Goal: Task Accomplishment & Management: Manage account settings

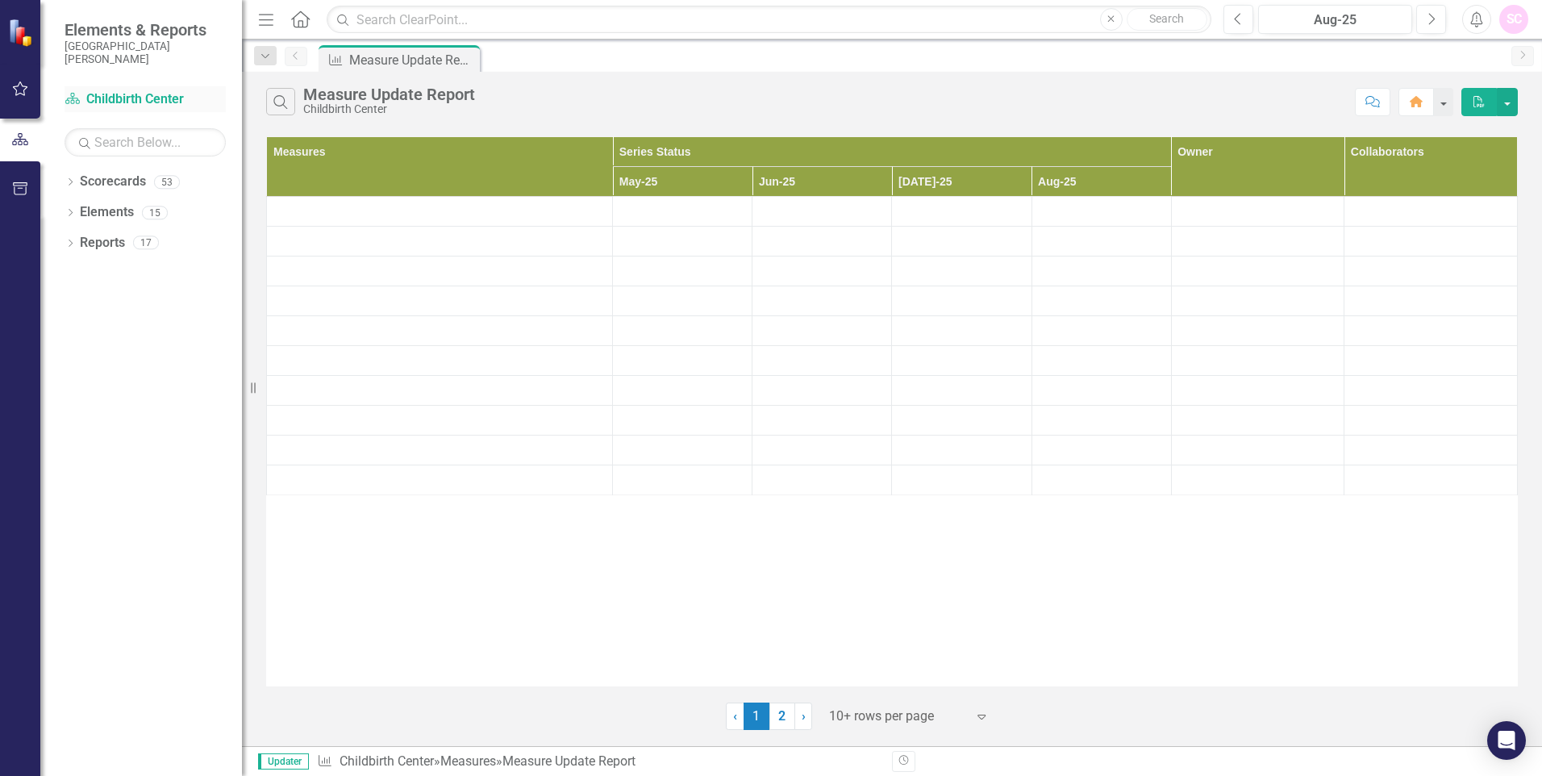
click at [136, 96] on link "Scorecard Childbirth Center" at bounding box center [145, 99] width 161 height 19
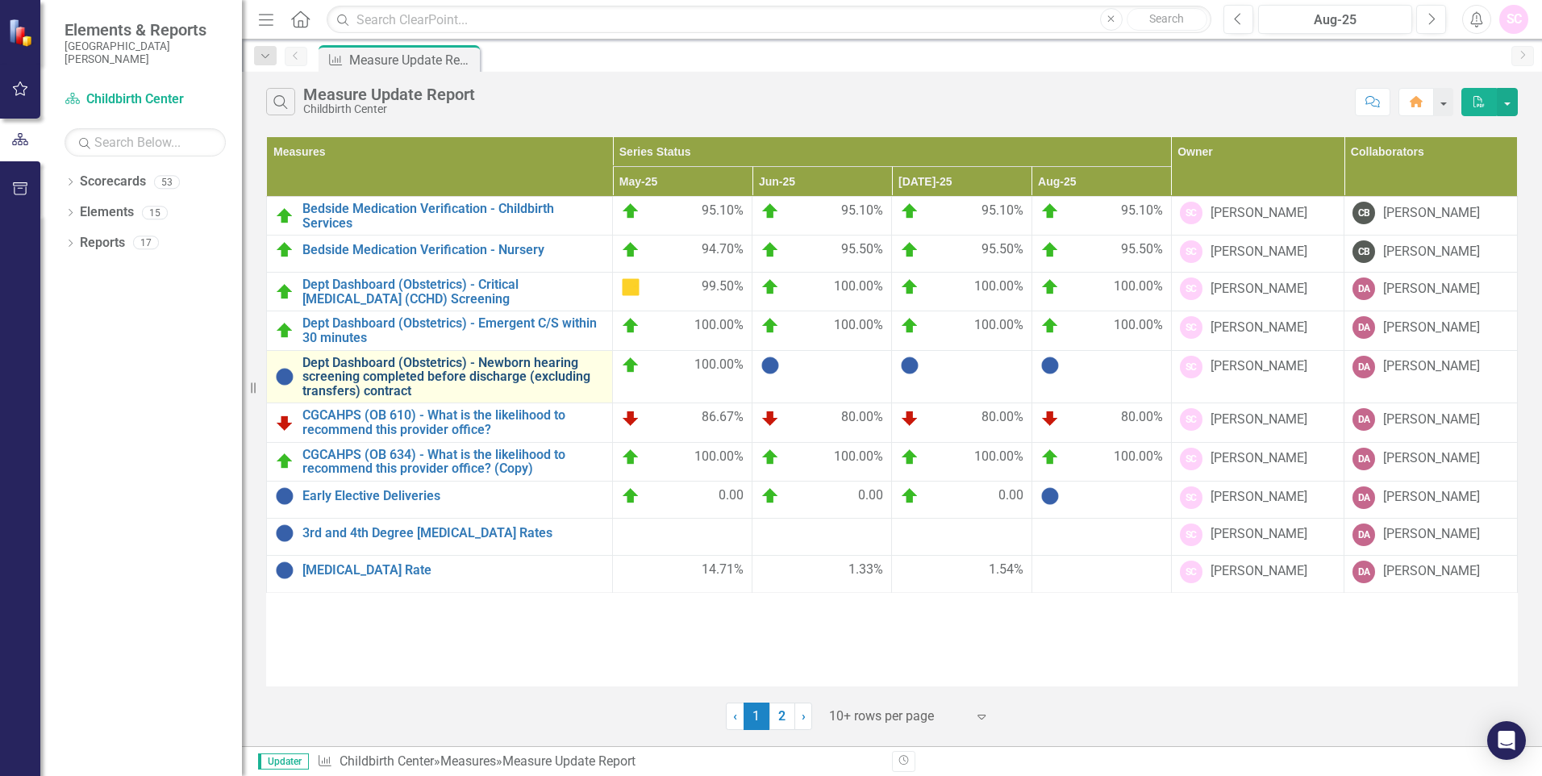
click at [439, 373] on link "Dept Dashboard (Obstetrics) - Newborn hearing screening completed before discha…" at bounding box center [453, 377] width 302 height 43
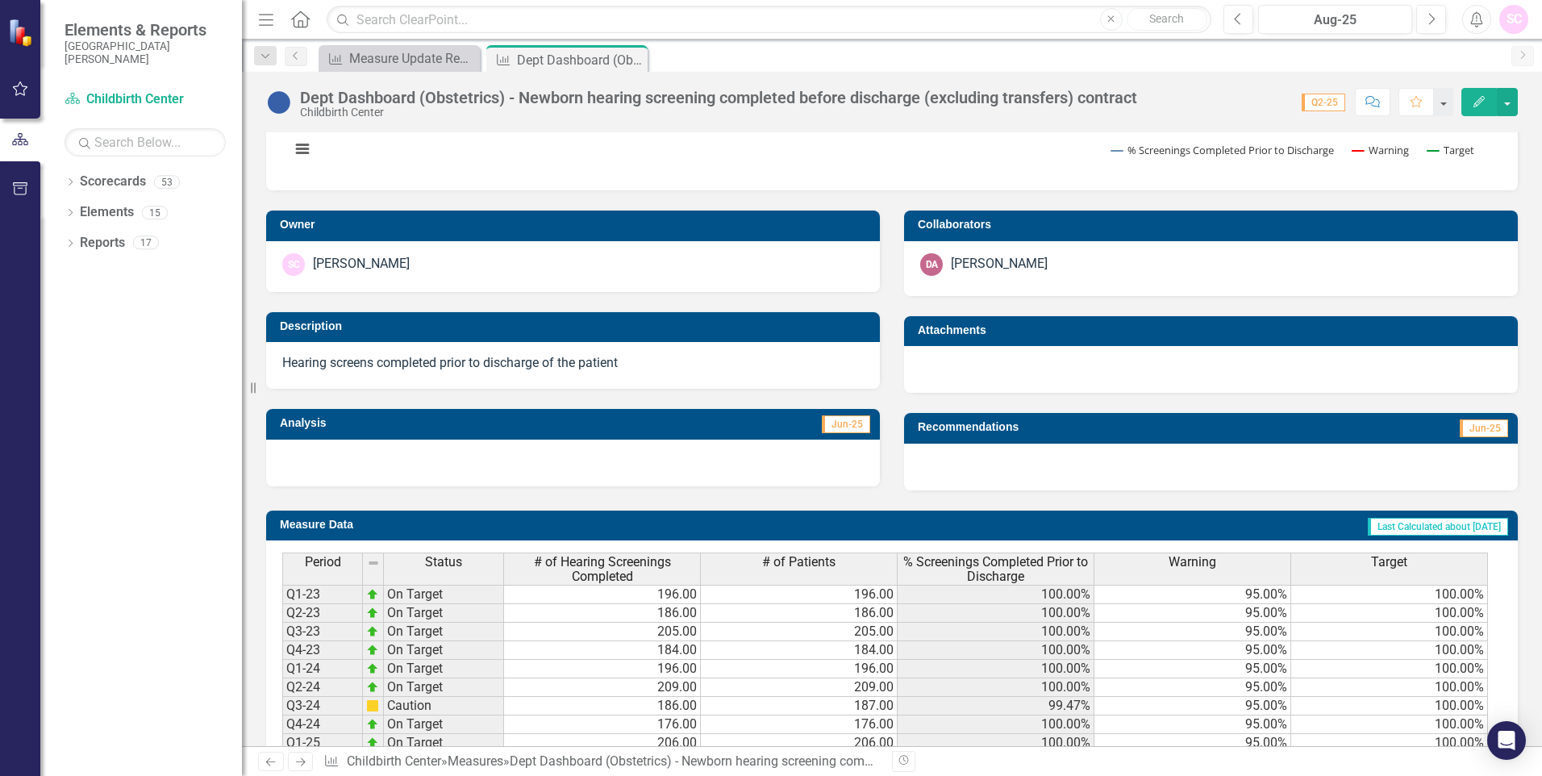
scroll to position [323, 0]
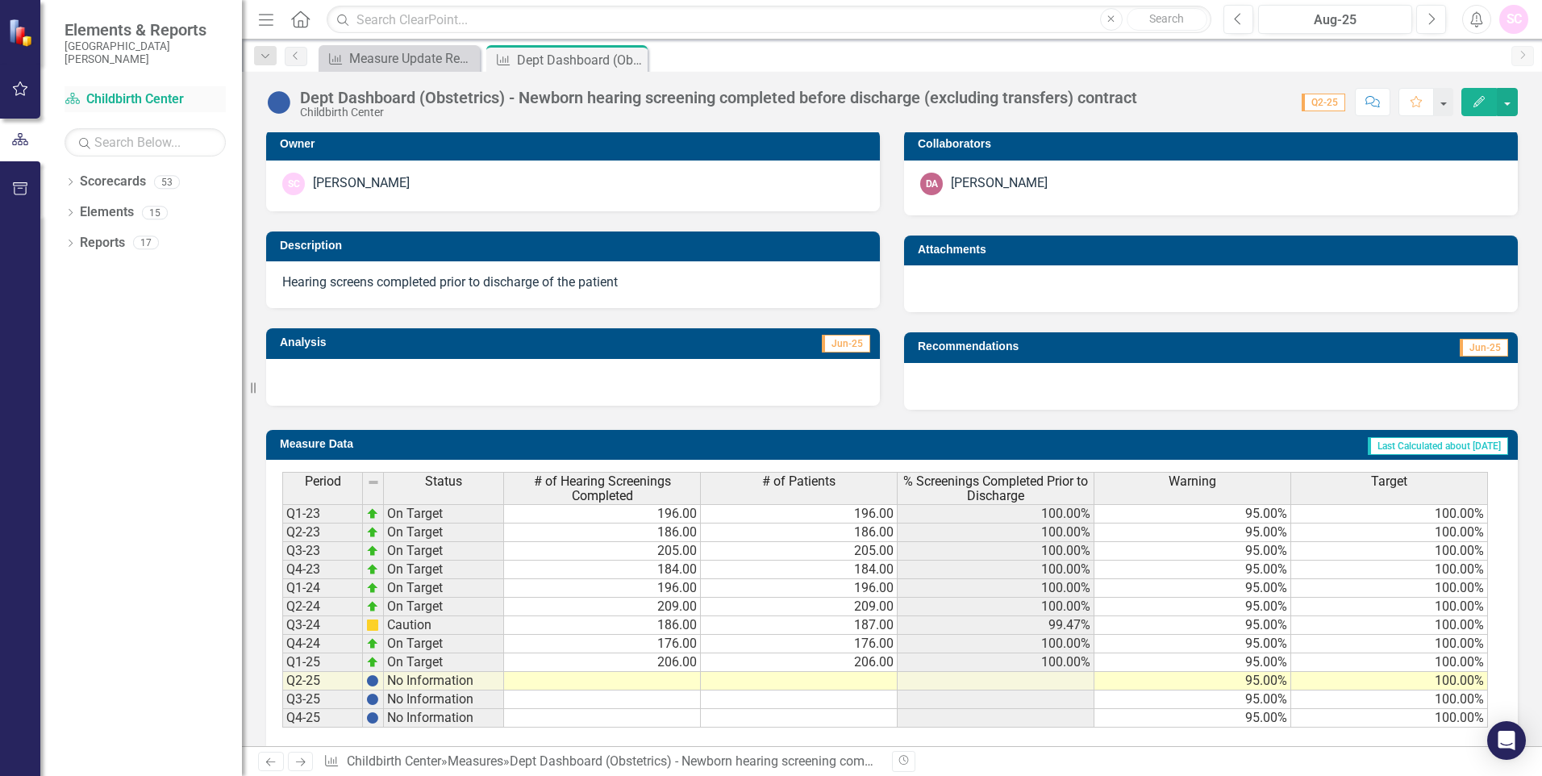
click at [178, 98] on link "Scorecard Childbirth Center" at bounding box center [145, 99] width 161 height 19
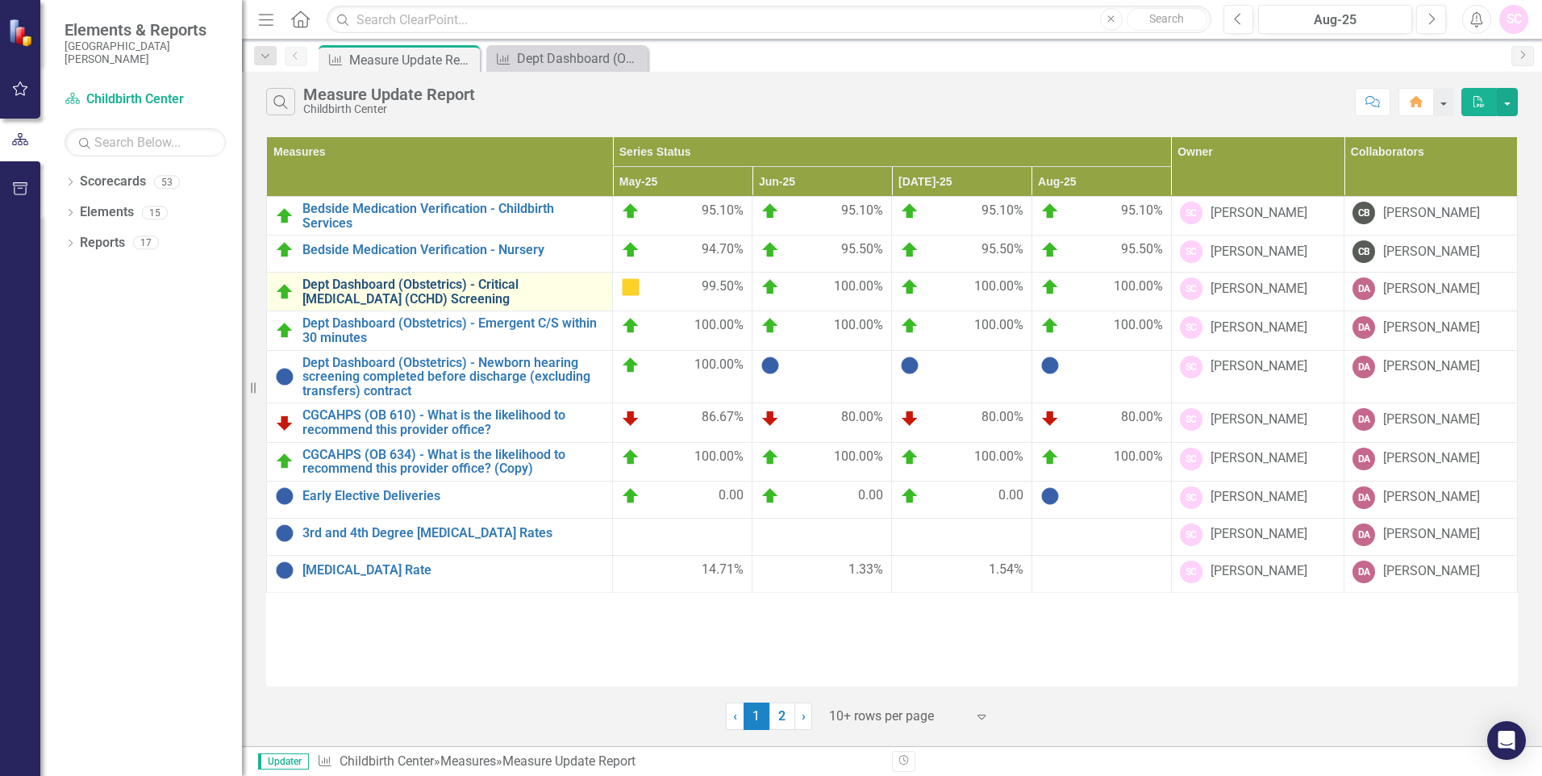
click at [561, 298] on link "Dept Dashboard (Obstetrics) - Critical [MEDICAL_DATA] (CCHD) Screening" at bounding box center [453, 291] width 302 height 28
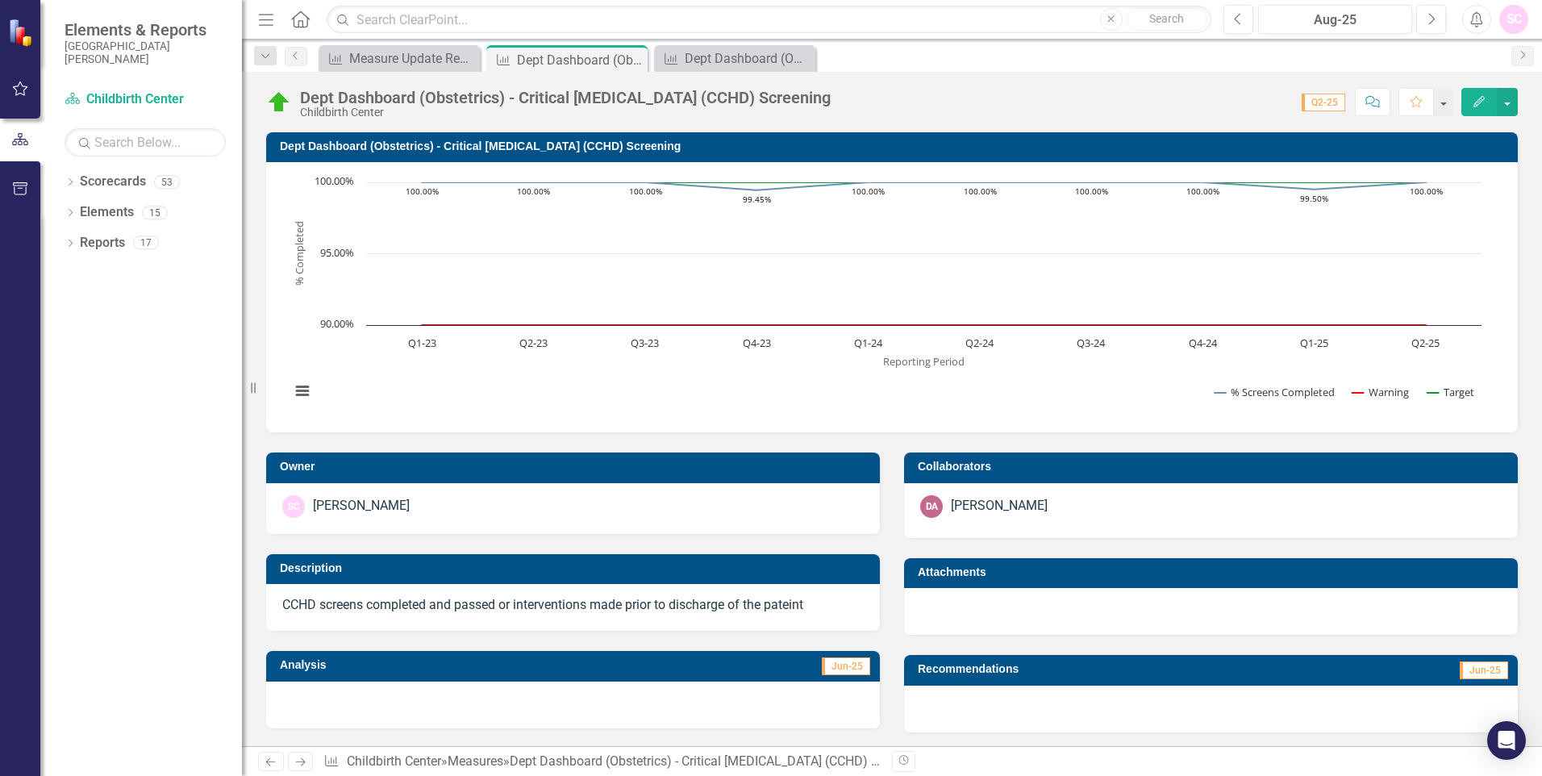
scroll to position [344, 0]
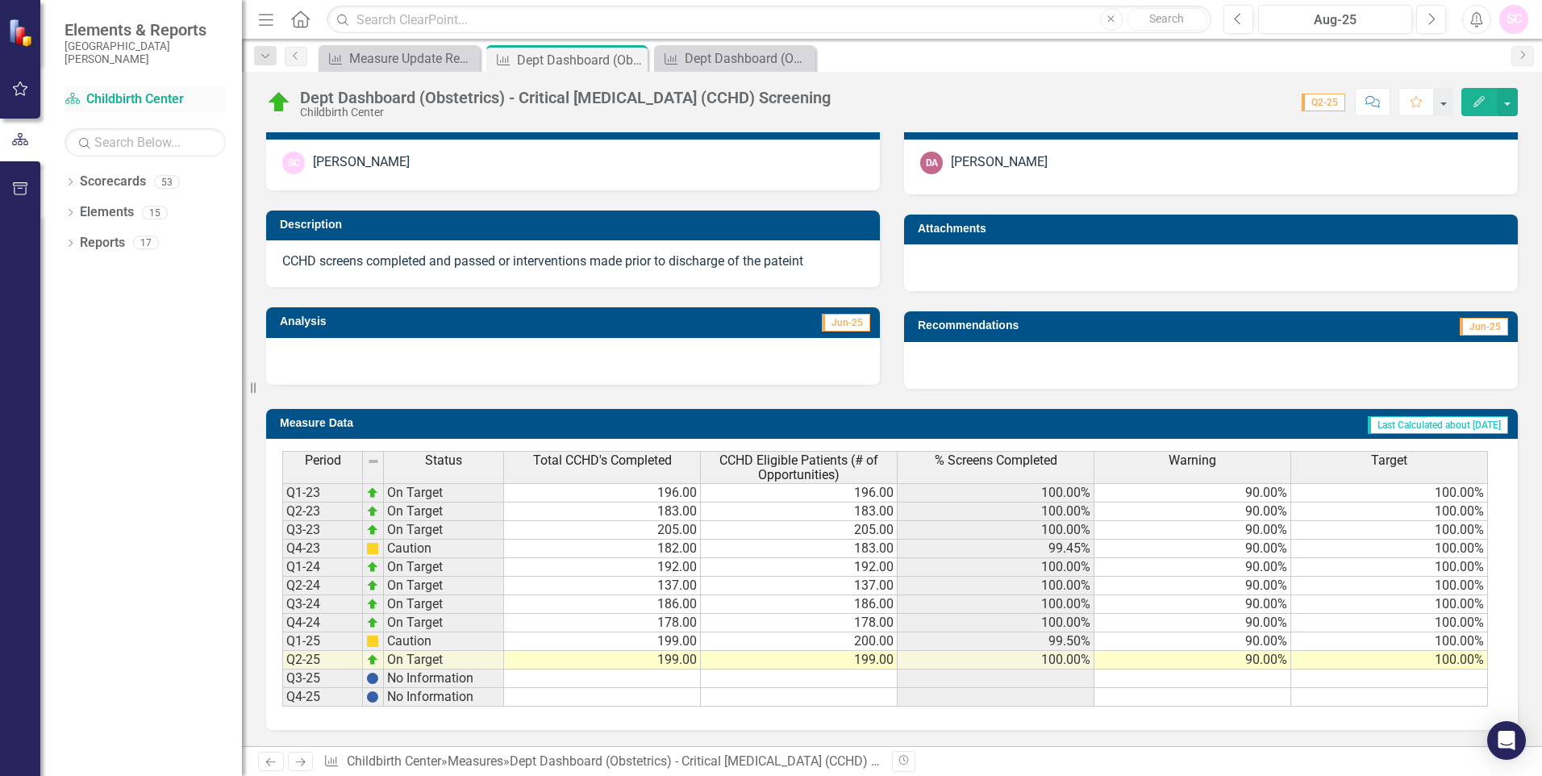
drag, startPoint x: 131, startPoint y: 96, endPoint x: 152, endPoint y: 103, distance: 23.0
click at [131, 96] on link "Scorecard Childbirth Center" at bounding box center [145, 99] width 161 height 19
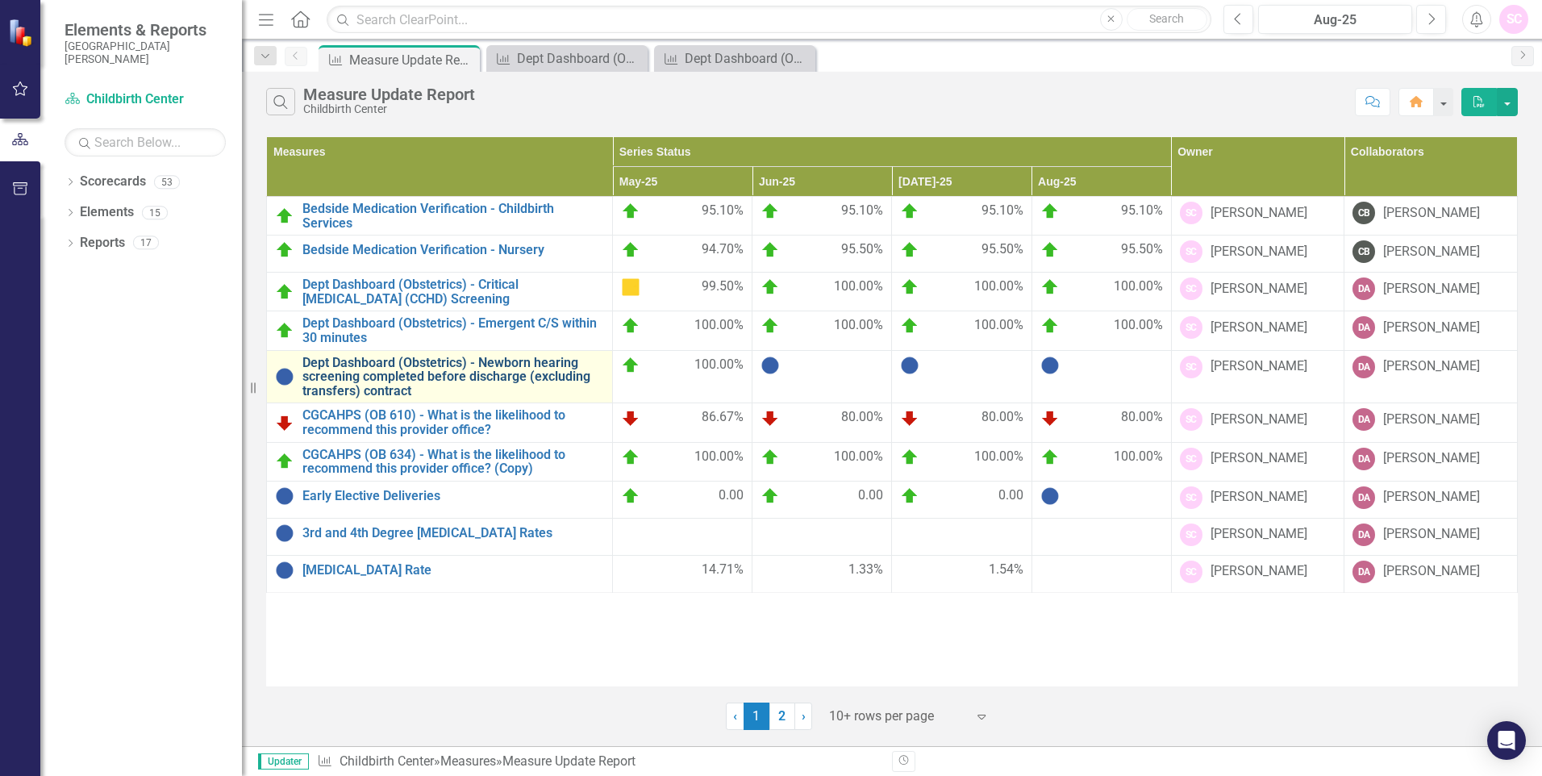
click at [539, 377] on link "Dept Dashboard (Obstetrics) - Newborn hearing screening completed before discha…" at bounding box center [453, 377] width 302 height 43
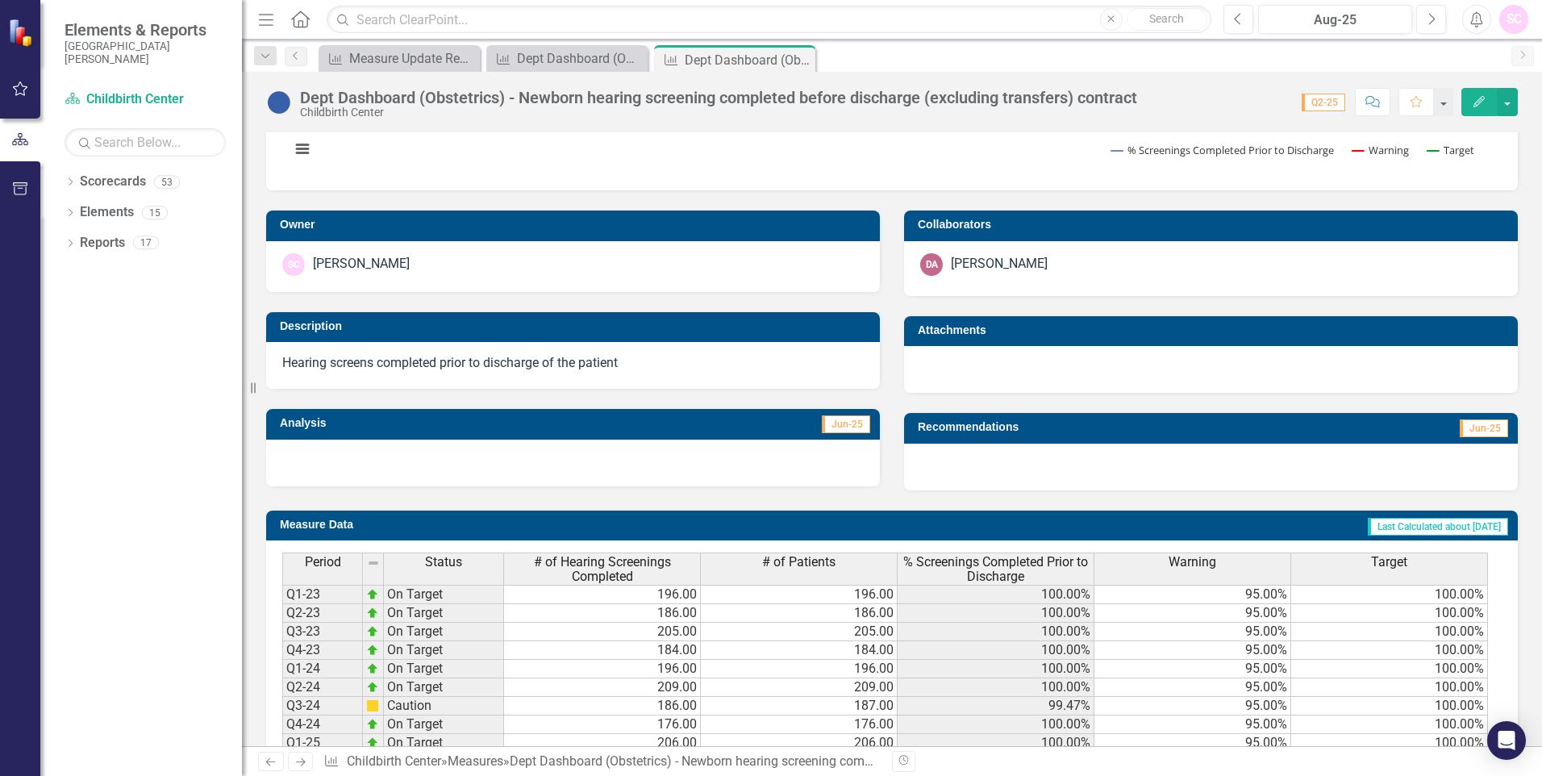
scroll to position [323, 0]
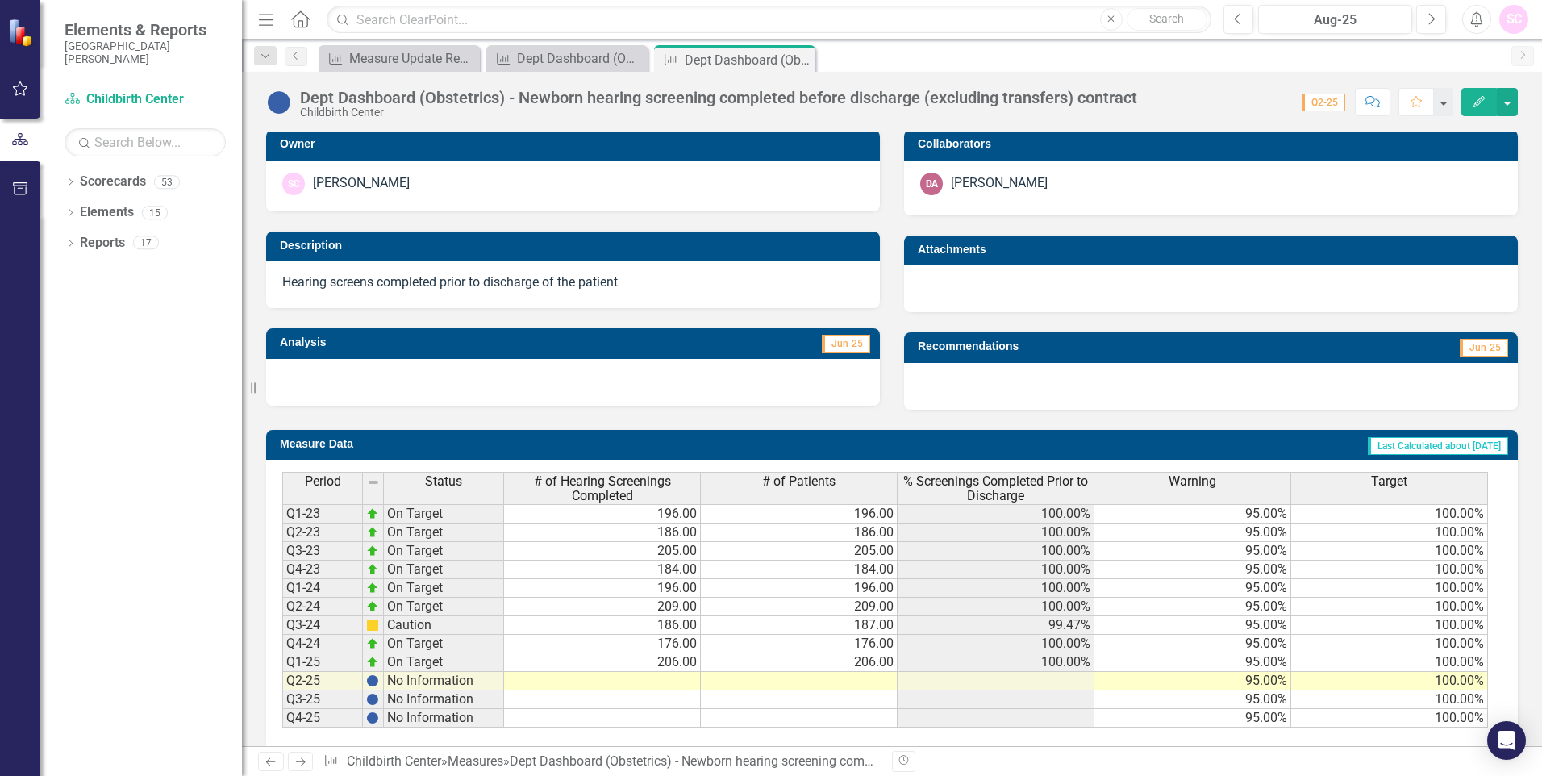
click at [690, 679] on td at bounding box center [602, 681] width 197 height 19
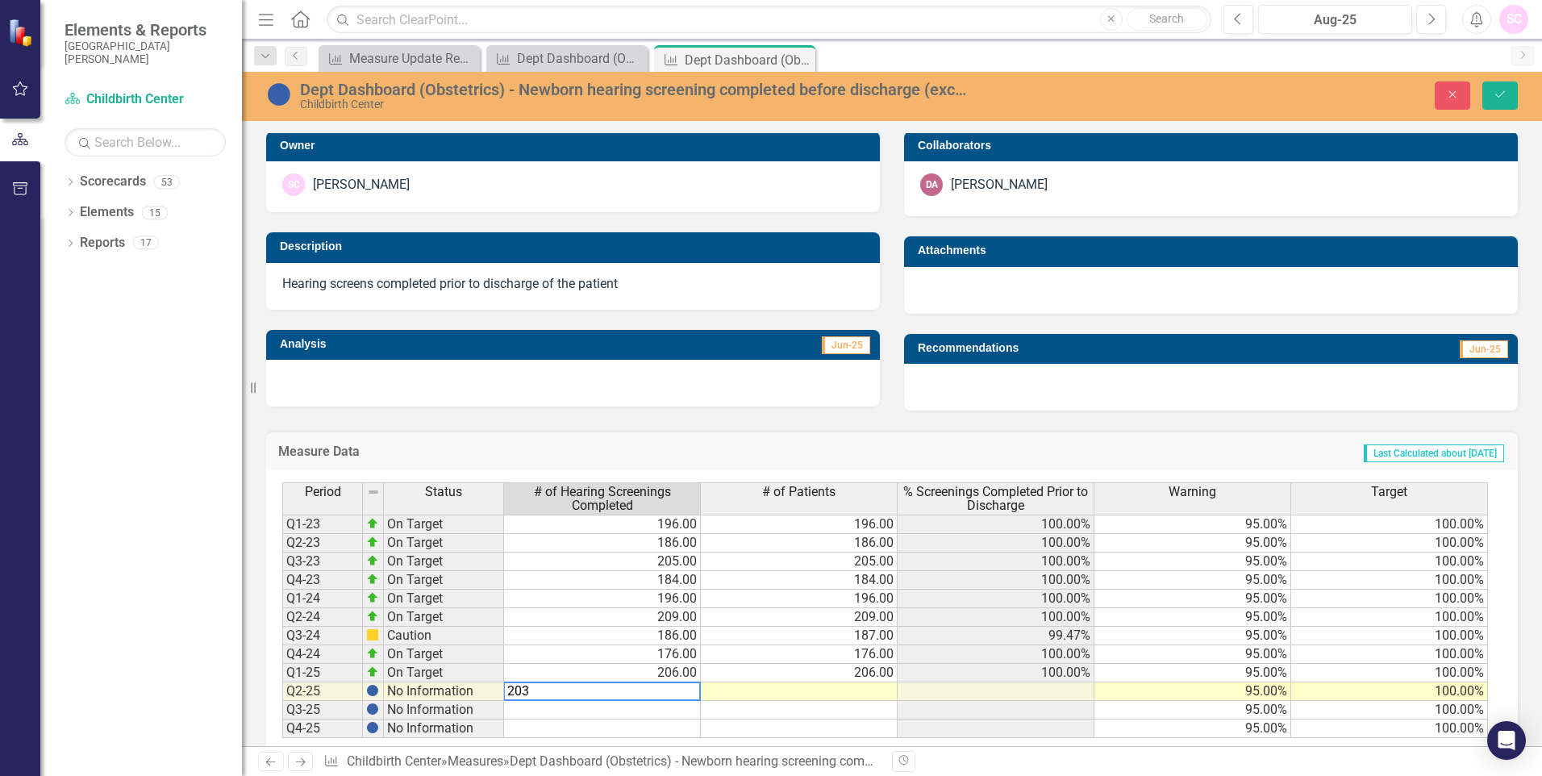
type textarea "203"
click at [747, 688] on td at bounding box center [799, 691] width 197 height 19
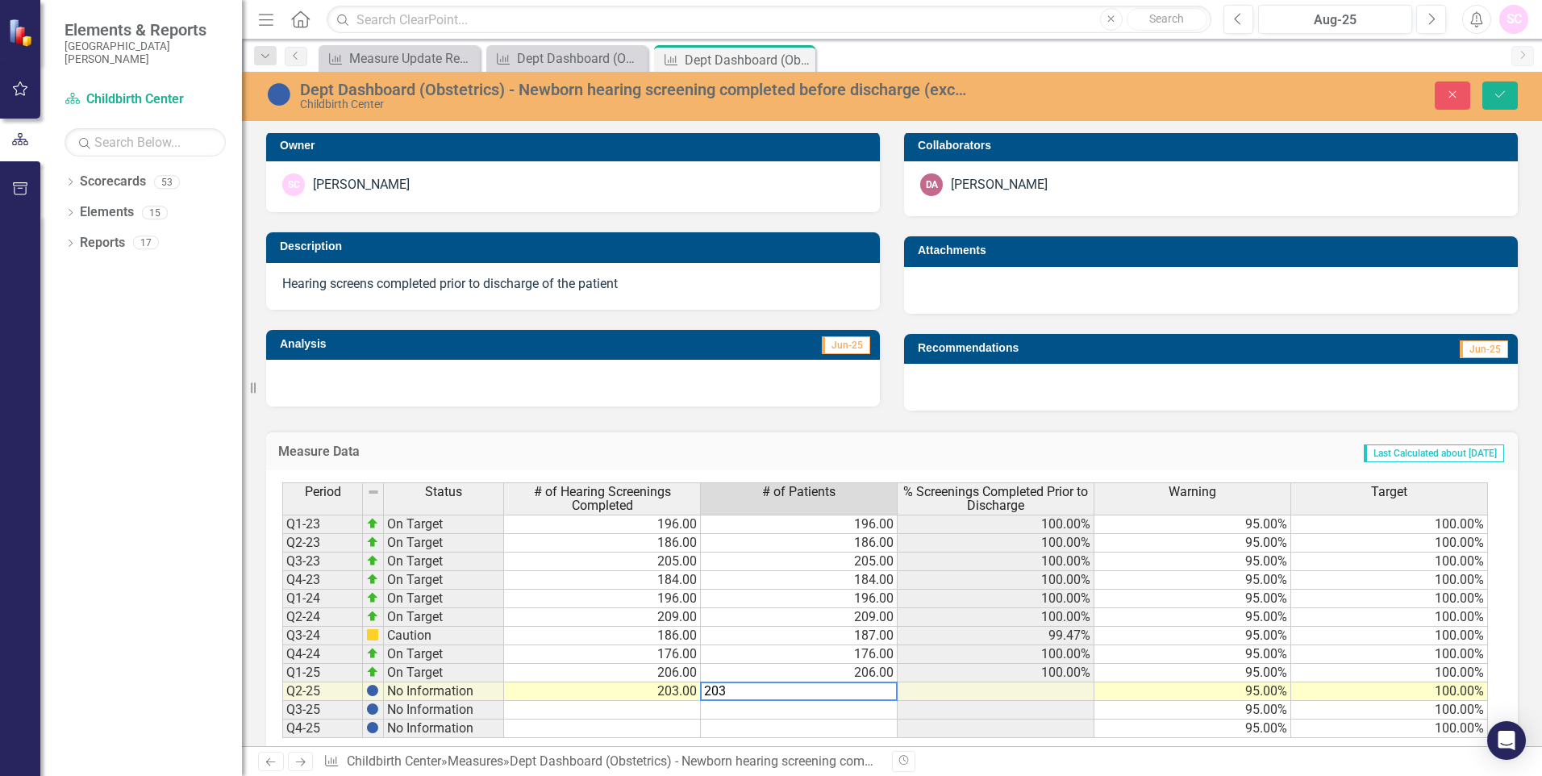
click at [689, 692] on td "203.00" at bounding box center [602, 691] width 197 height 19
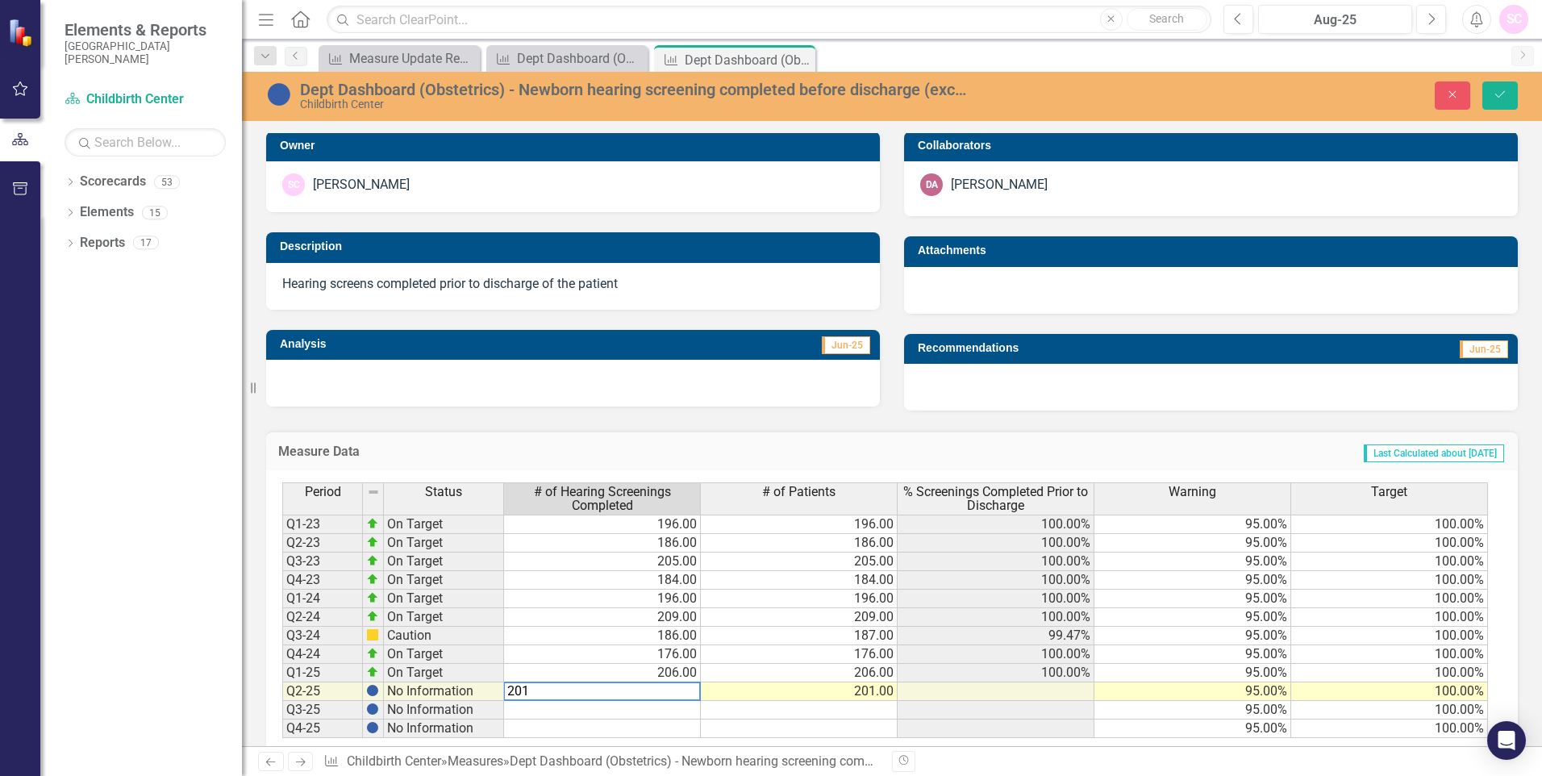
type textarea "201"
click at [1059, 689] on td at bounding box center [996, 691] width 197 height 19
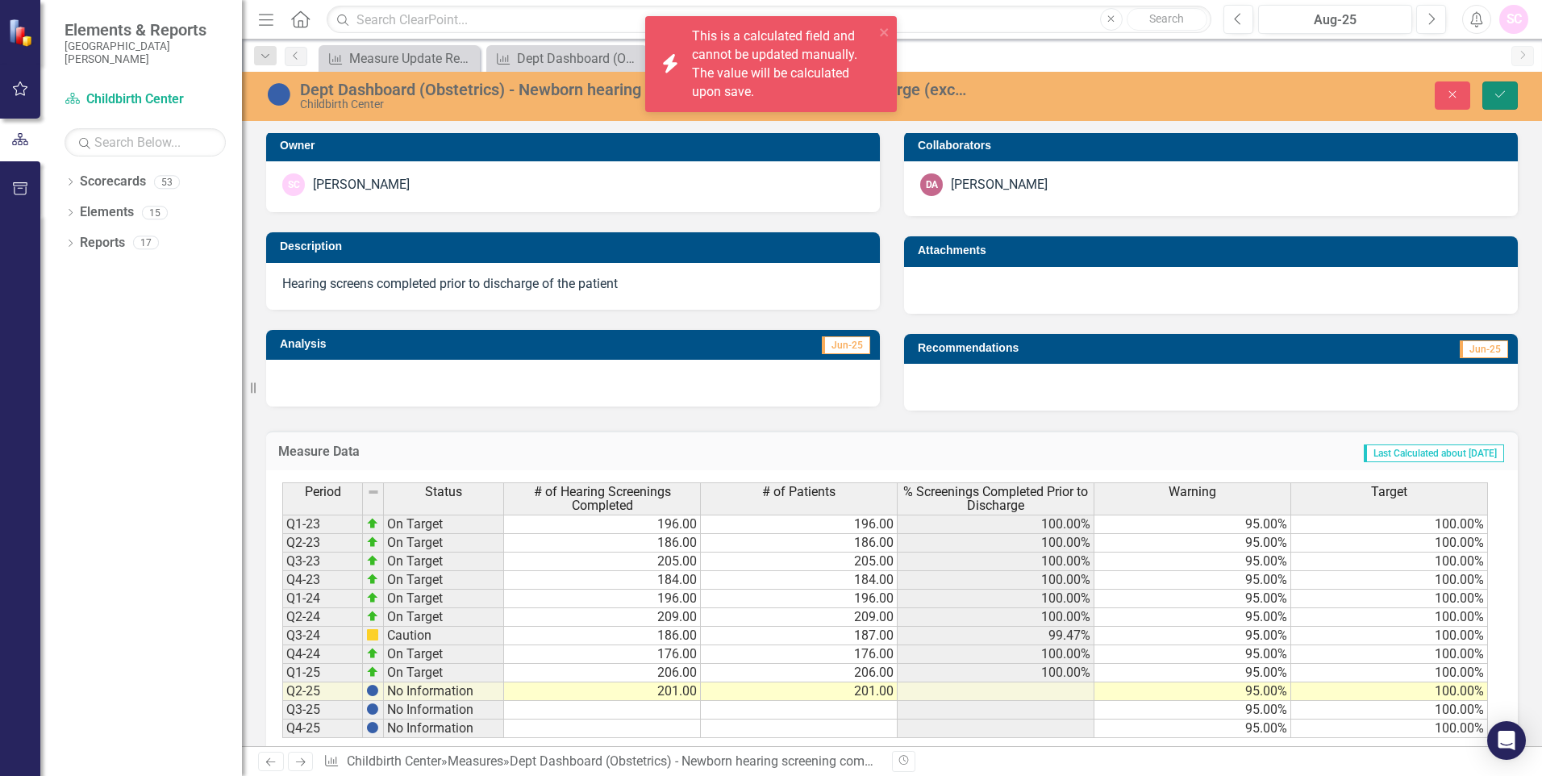
click at [1492, 90] on button "Save" at bounding box center [1500, 95] width 35 height 28
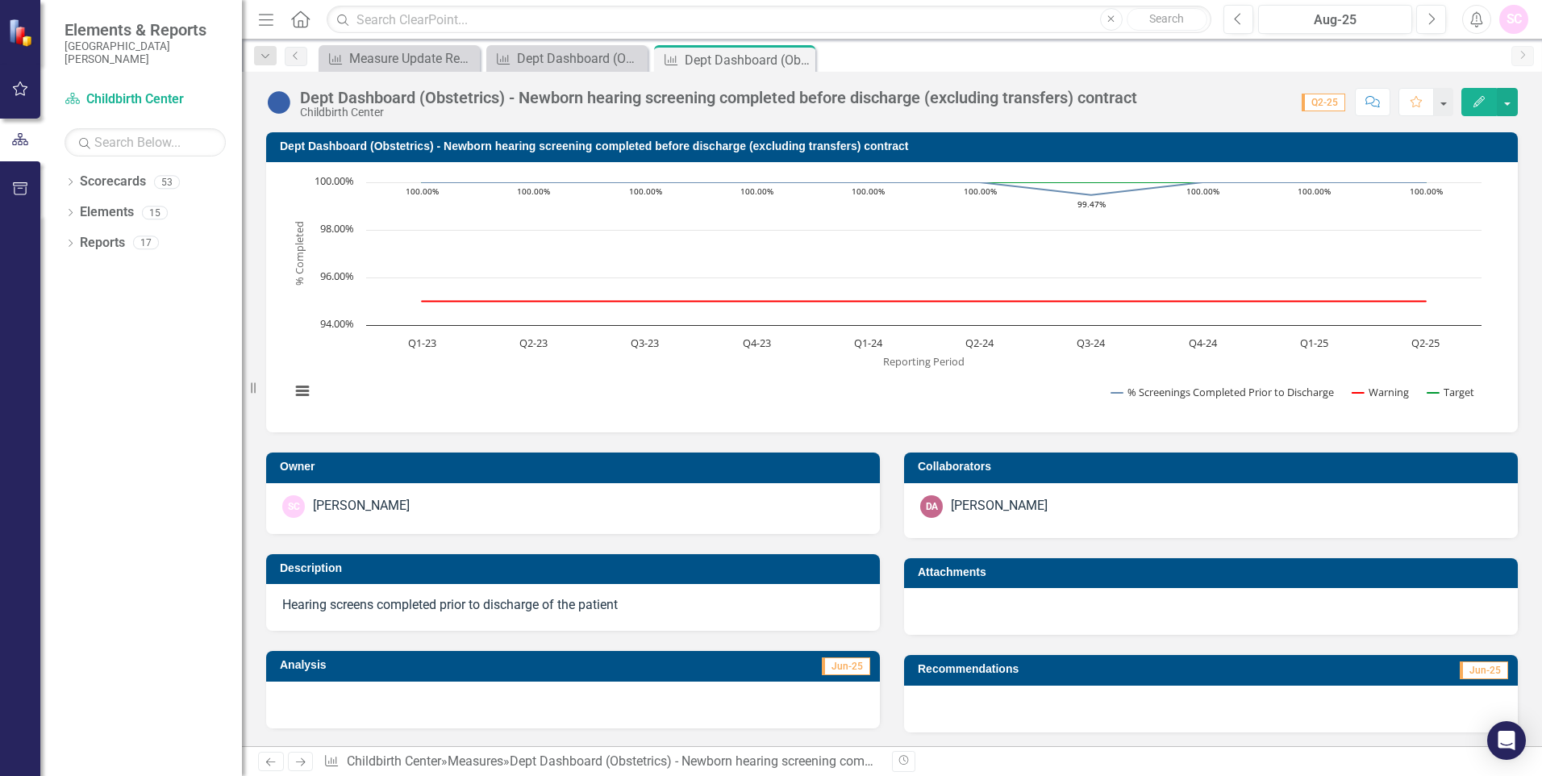
scroll to position [344, 0]
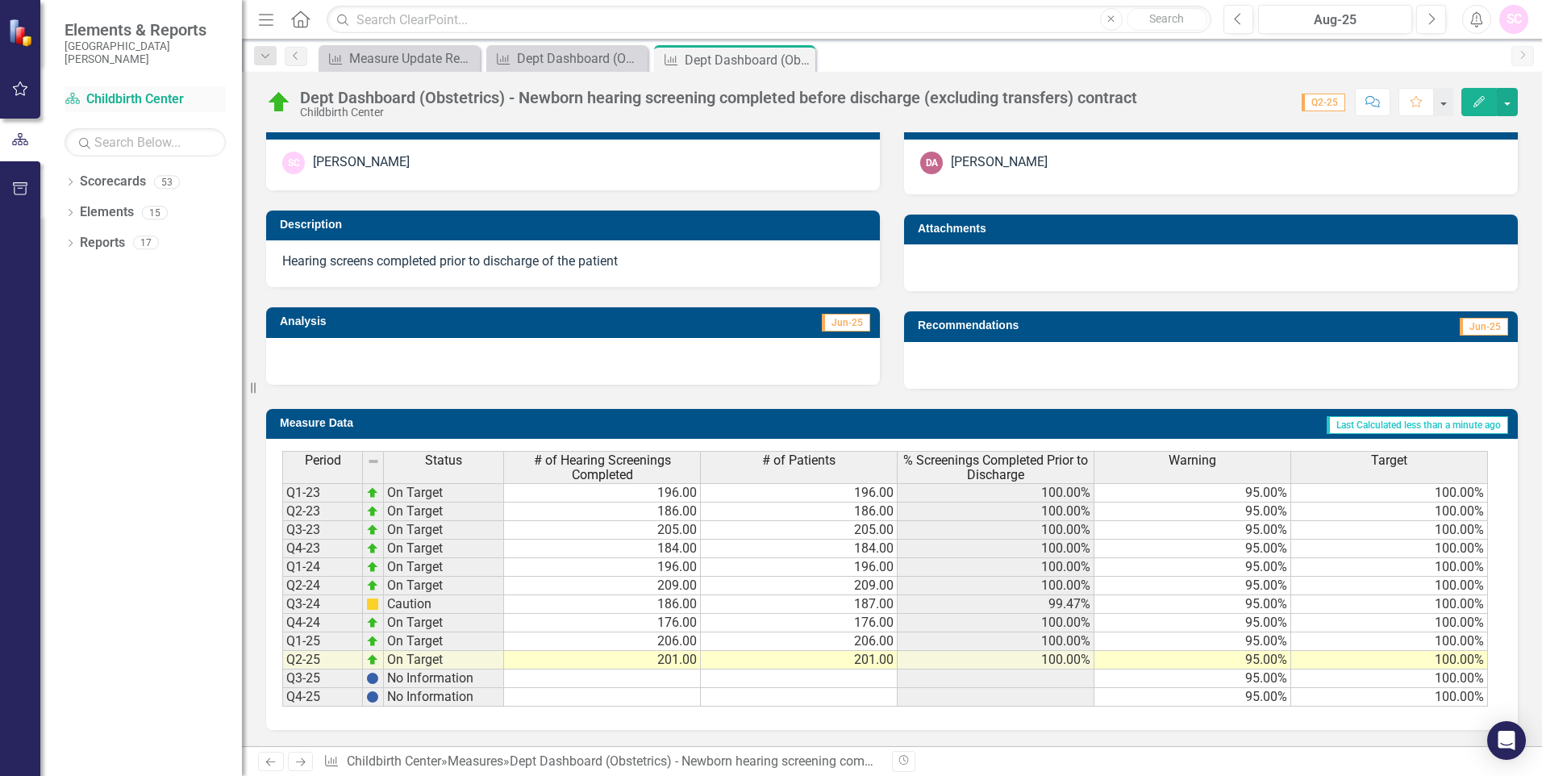
click at [140, 97] on link "Scorecard Childbirth Center" at bounding box center [145, 99] width 161 height 19
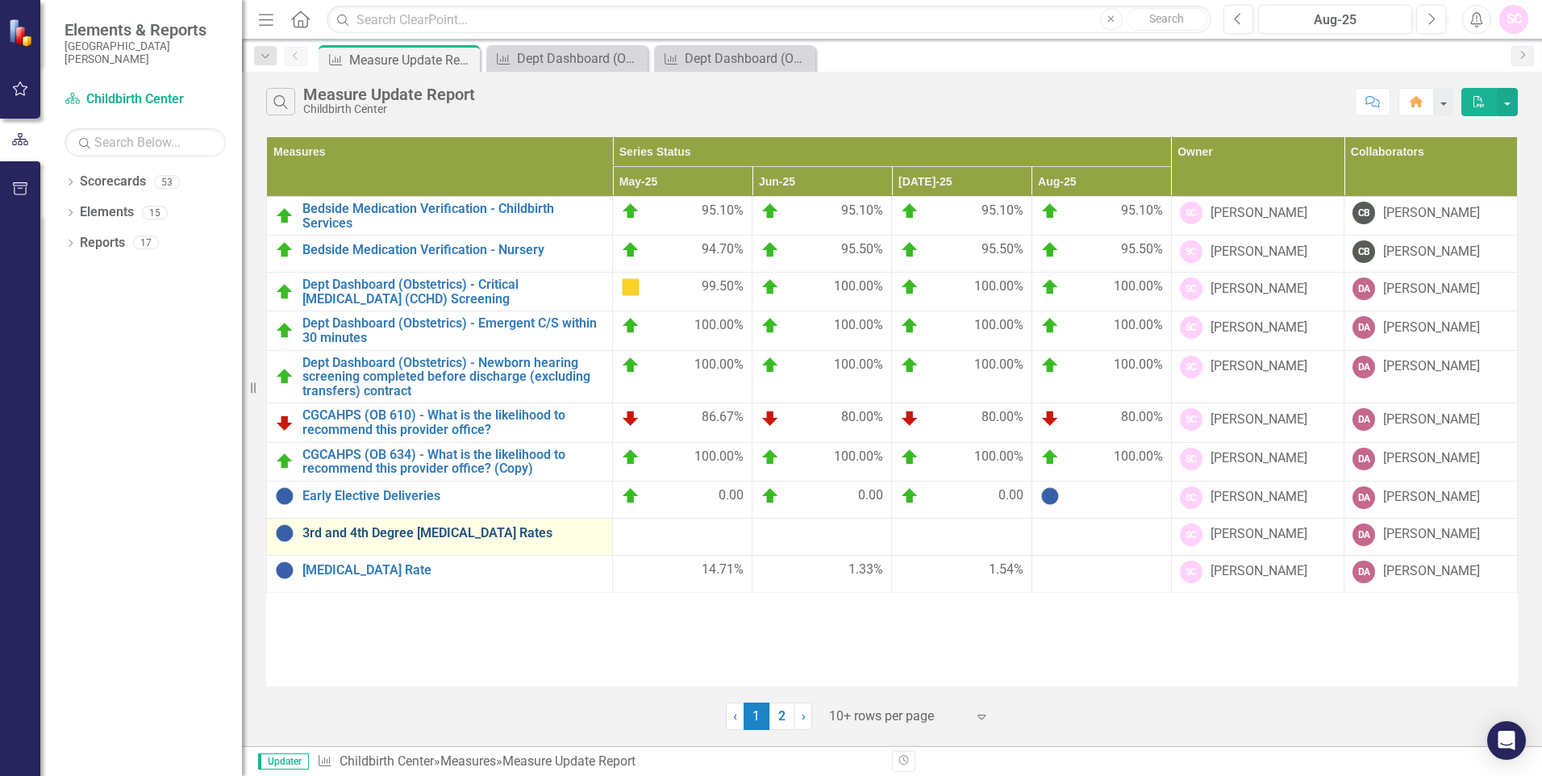
click at [317, 536] on link "3rd and 4th Degree [MEDICAL_DATA] Rates" at bounding box center [453, 533] width 302 height 15
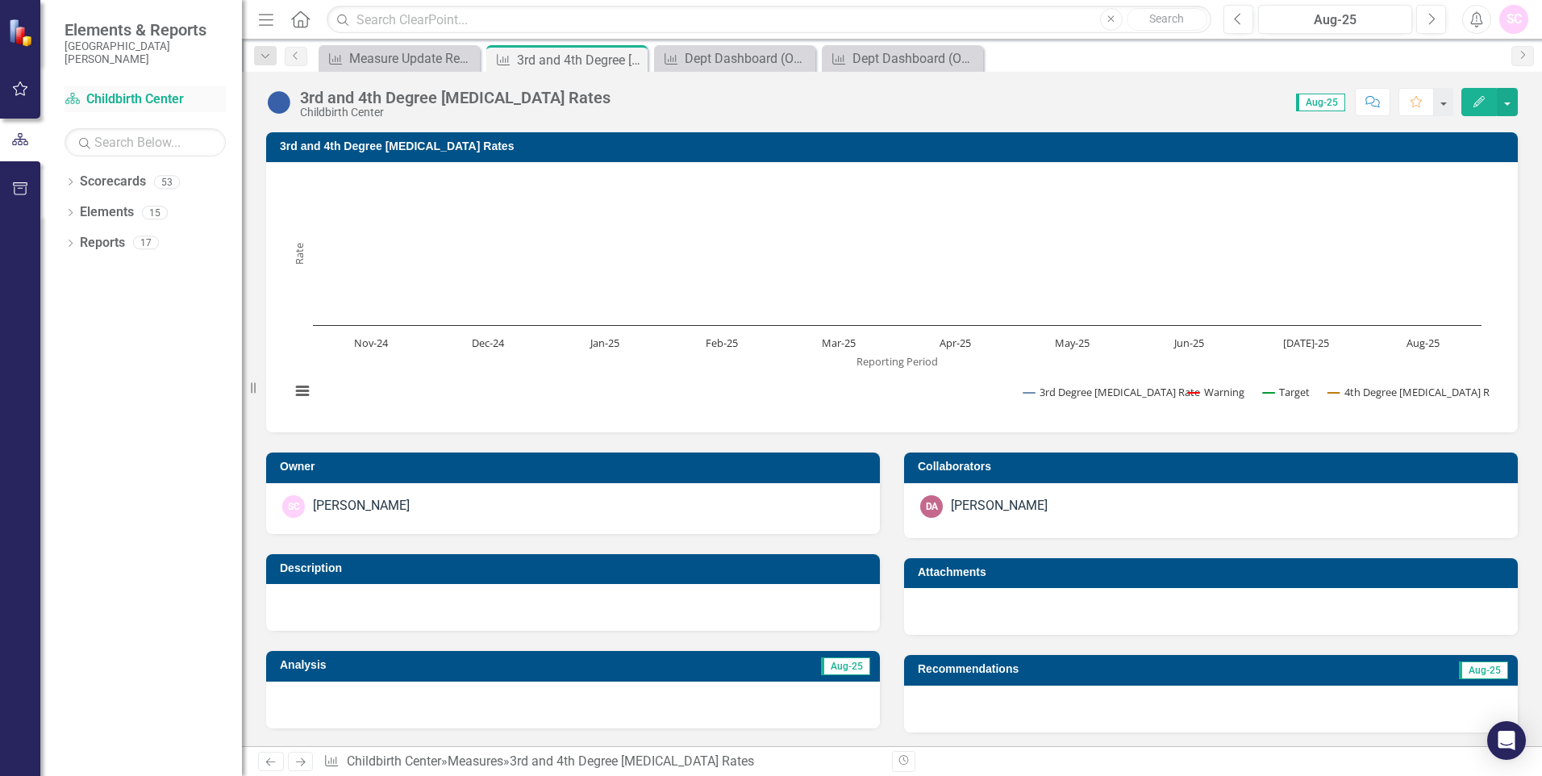
click at [119, 100] on link "Scorecard Childbirth Center" at bounding box center [145, 99] width 161 height 19
